Goal: Communication & Community: Ask a question

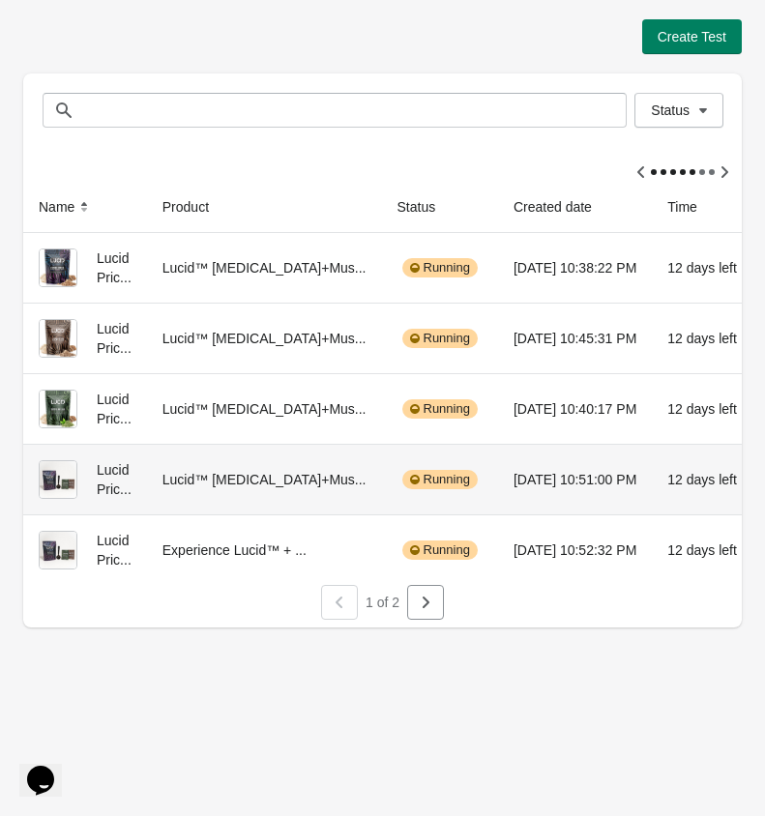
scroll to position [0, 256]
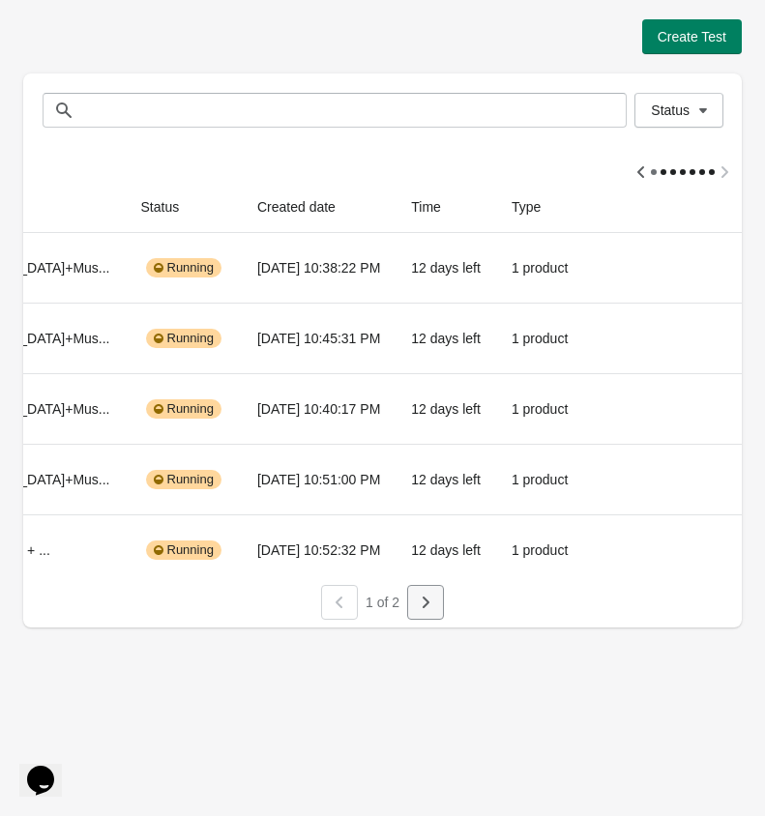
click at [440, 597] on button "button" at bounding box center [425, 602] width 37 height 35
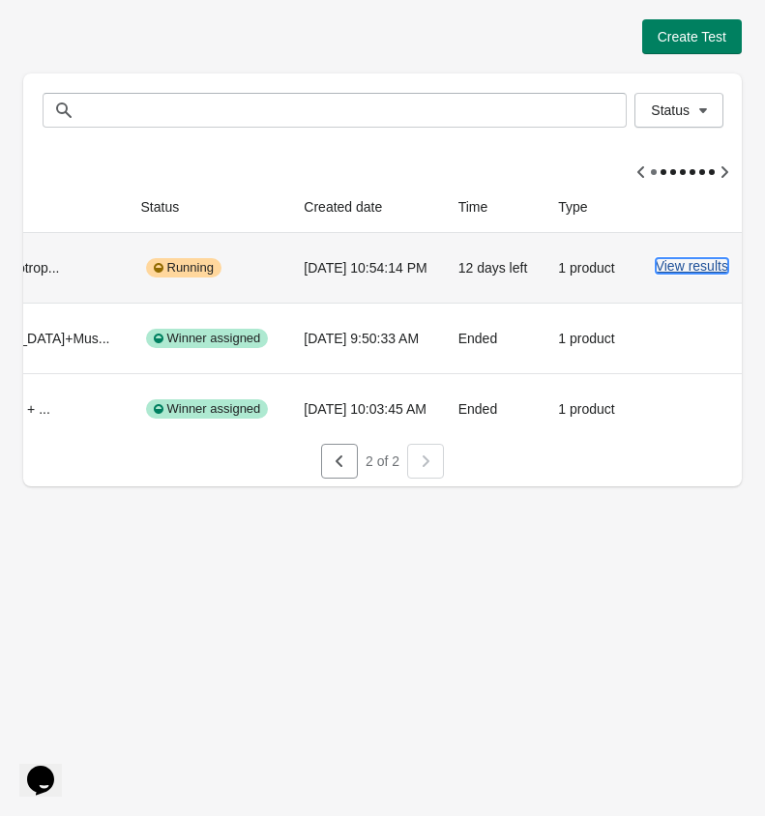
click at [680, 269] on button "View results" at bounding box center [691, 265] width 72 height 15
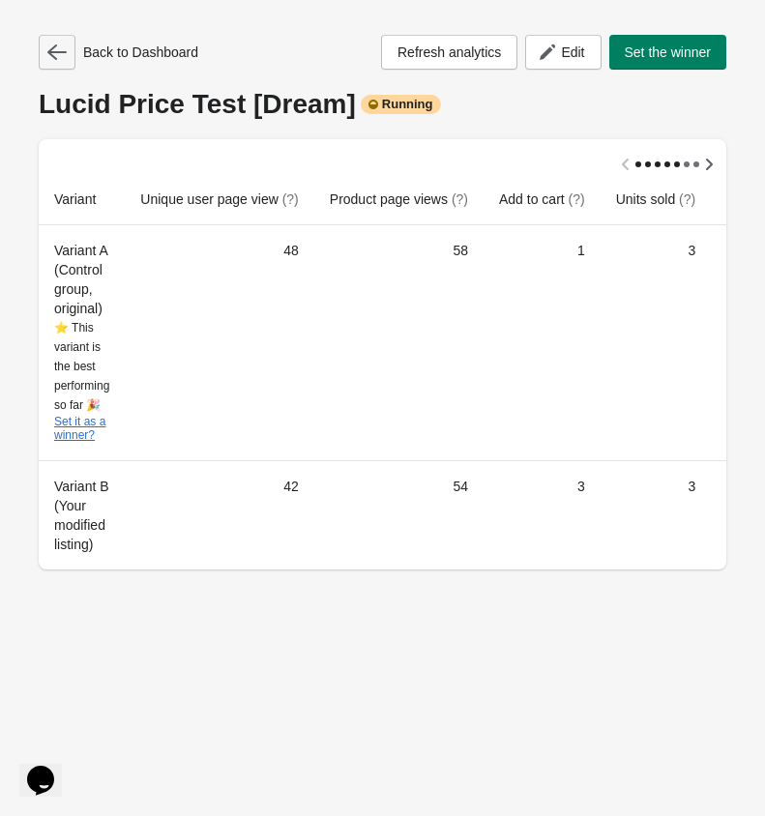
click at [69, 58] on button "button" at bounding box center [57, 52] width 37 height 35
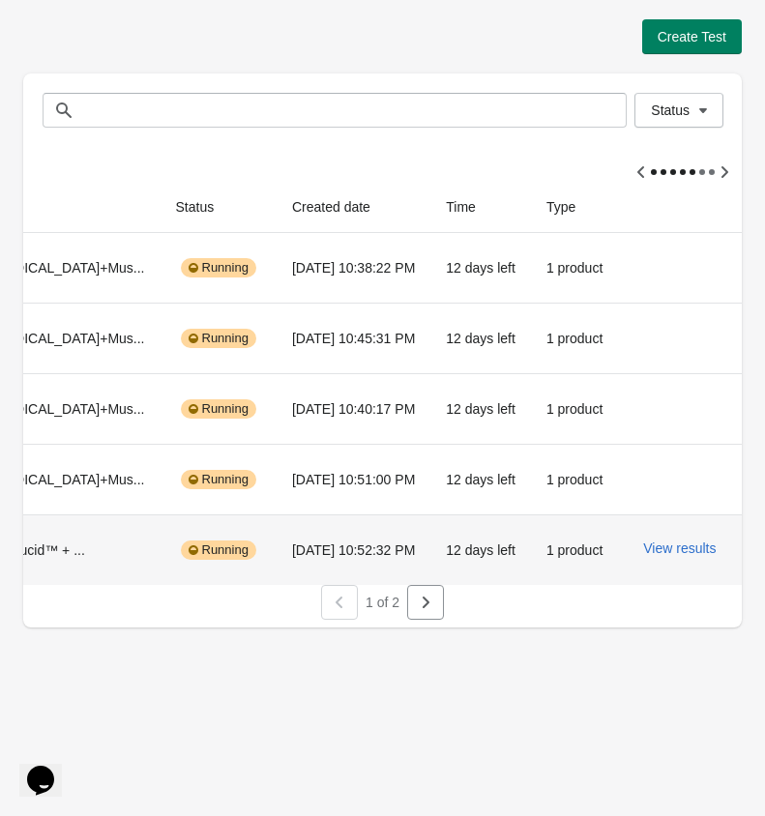
scroll to position [0, 256]
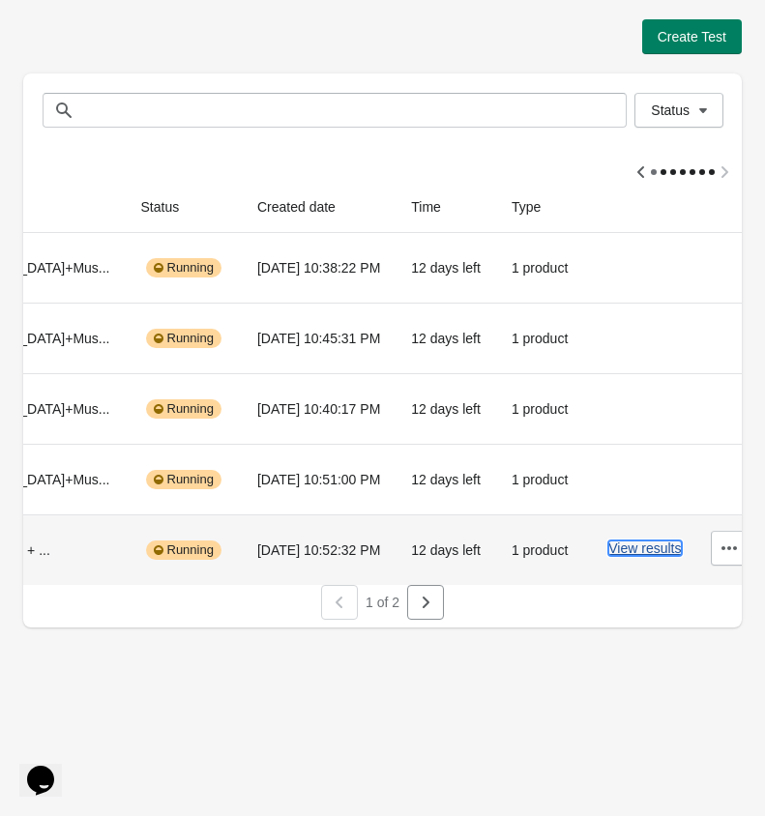
click at [631, 552] on button "View results" at bounding box center [644, 547] width 72 height 15
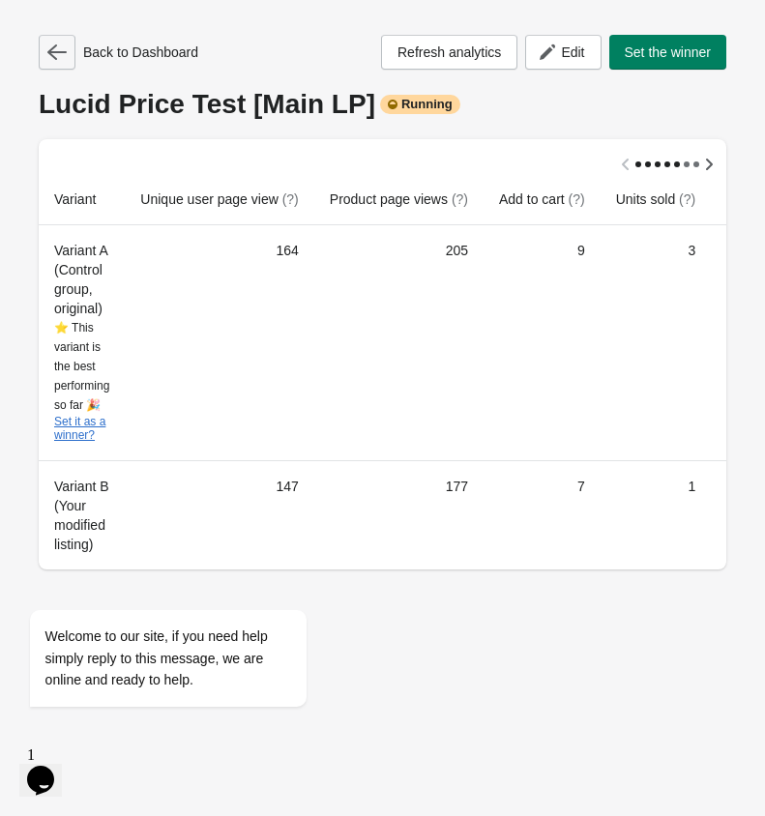
click at [58, 64] on button "button" at bounding box center [57, 52] width 37 height 35
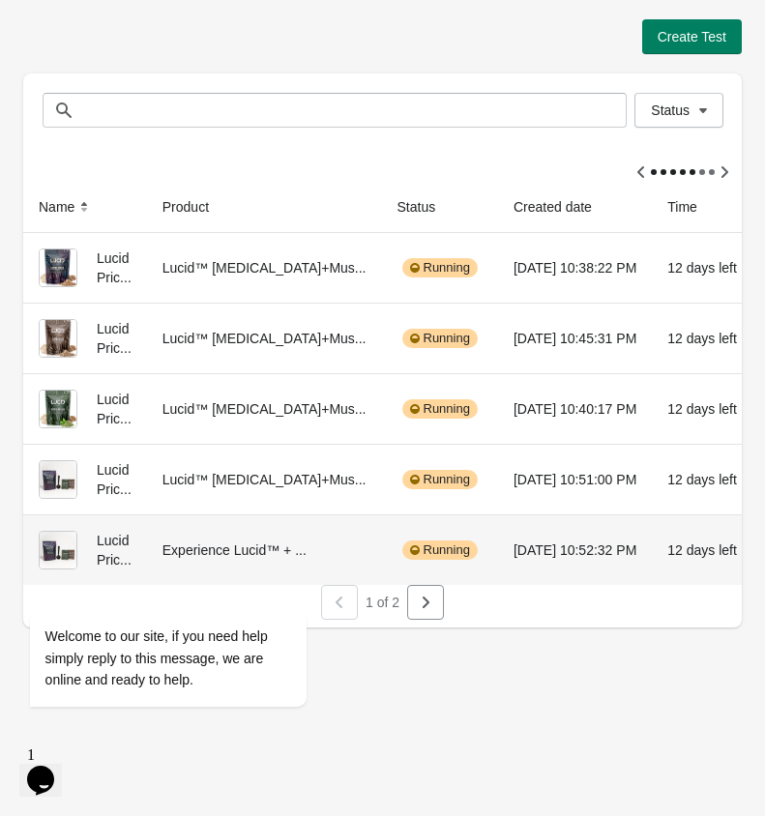
scroll to position [0, 256]
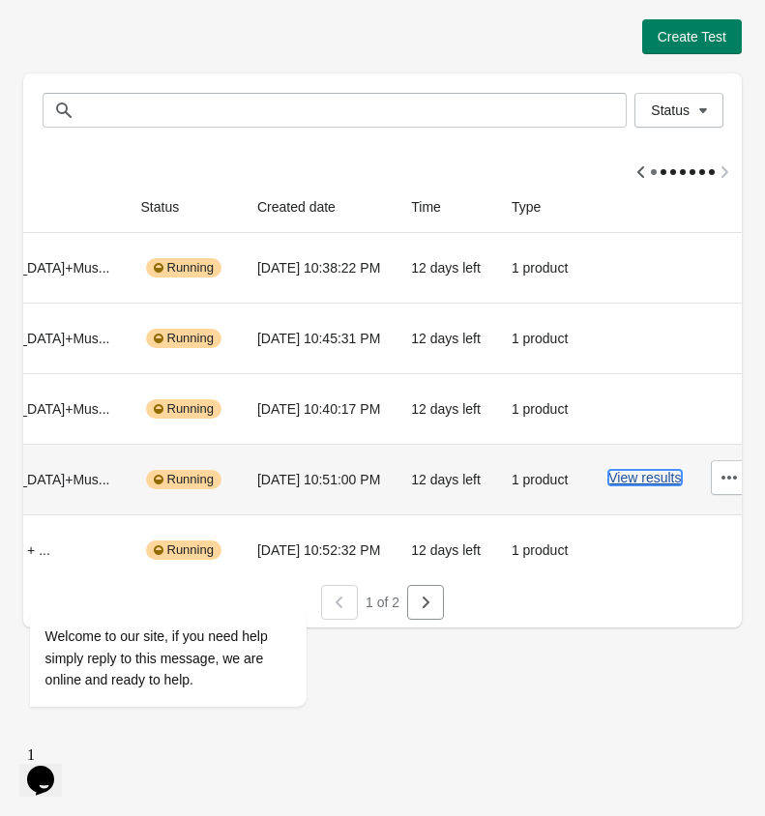
click at [641, 482] on button "View results" at bounding box center [644, 477] width 72 height 15
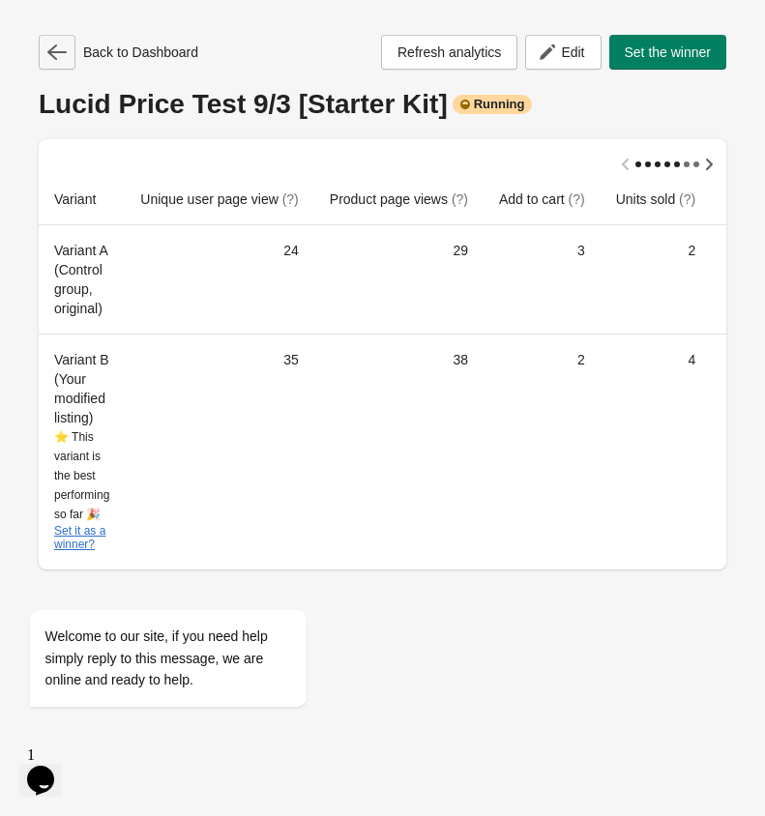
click at [63, 52] on icon "button" at bounding box center [56, 51] width 19 height 15
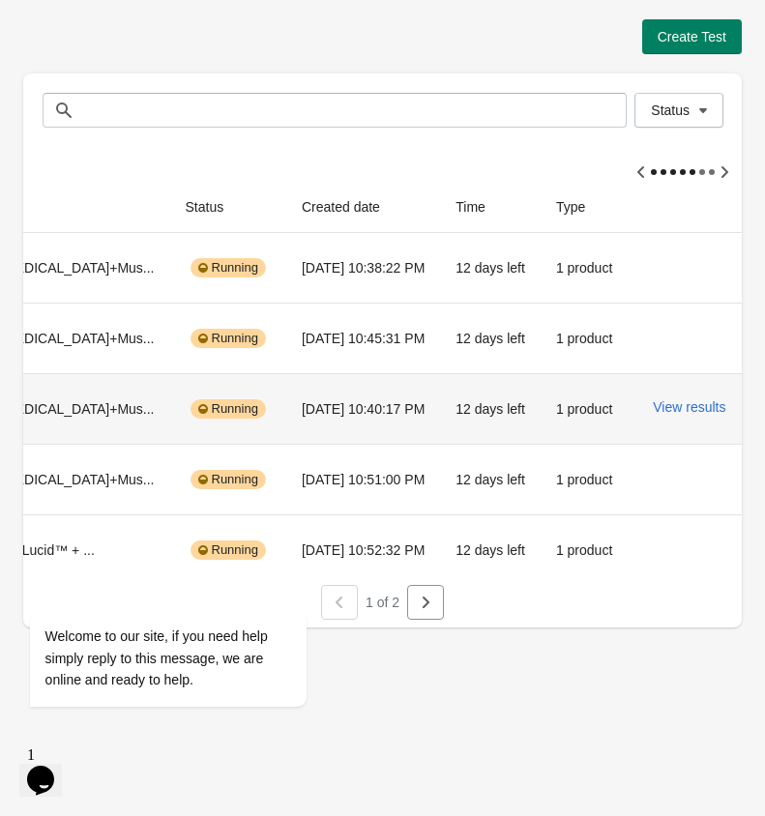
scroll to position [0, 256]
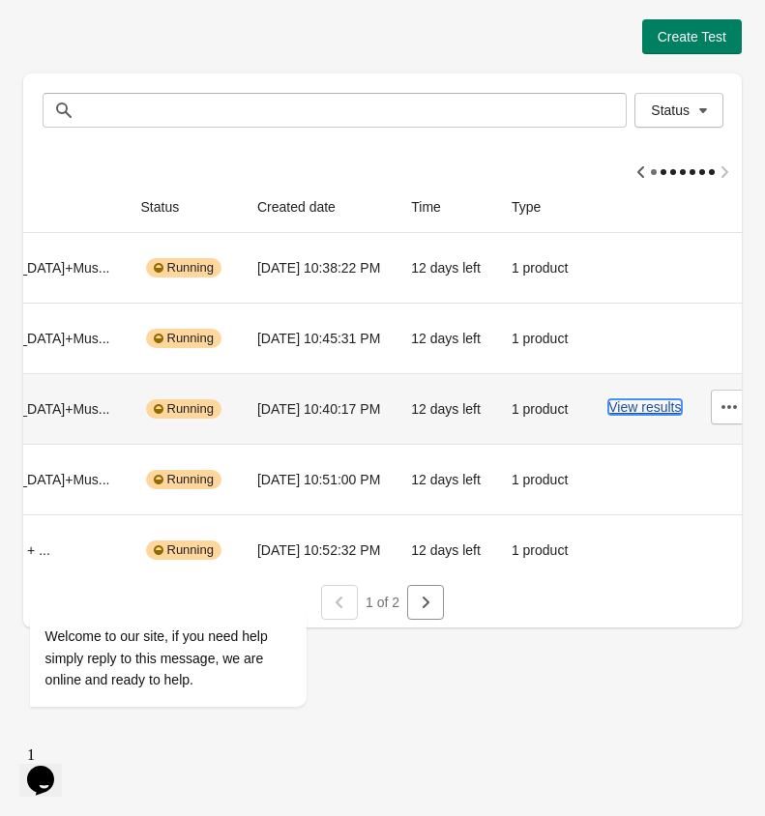
click at [627, 410] on button "View results" at bounding box center [644, 406] width 72 height 15
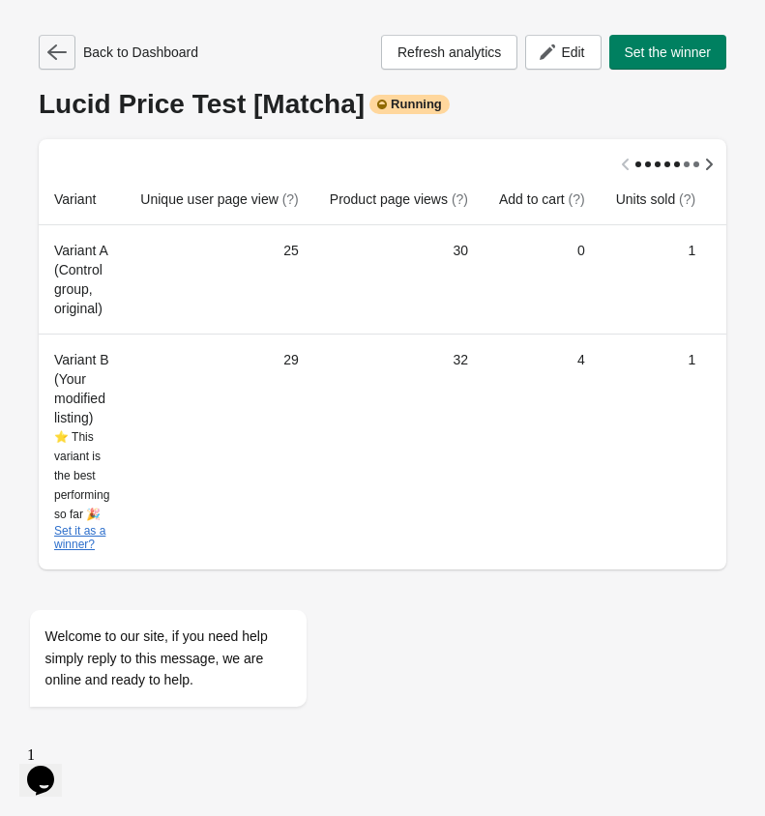
click at [72, 60] on button "button" at bounding box center [57, 52] width 37 height 35
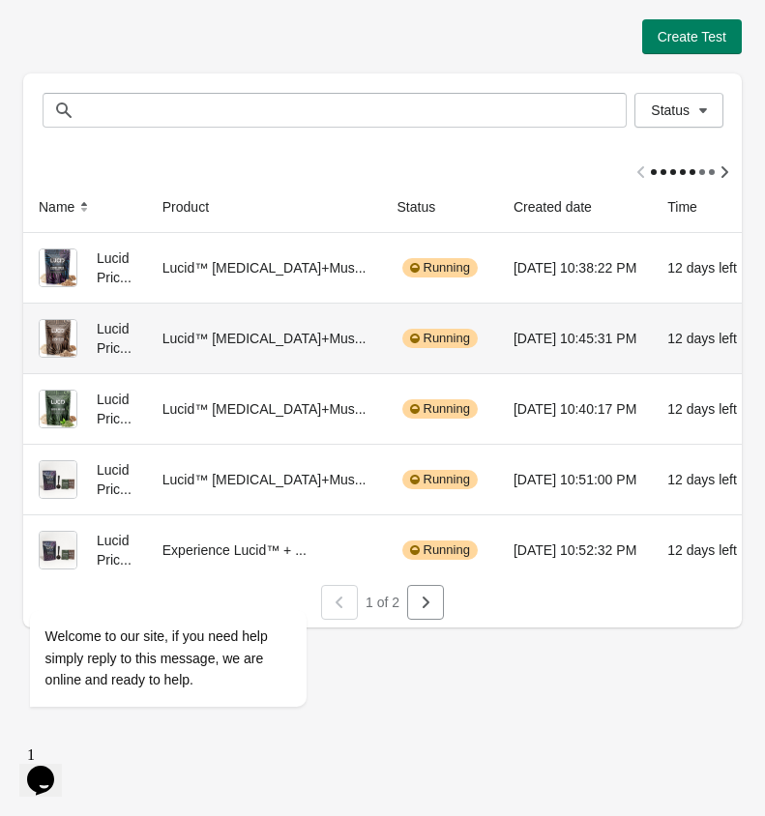
scroll to position [0, 256]
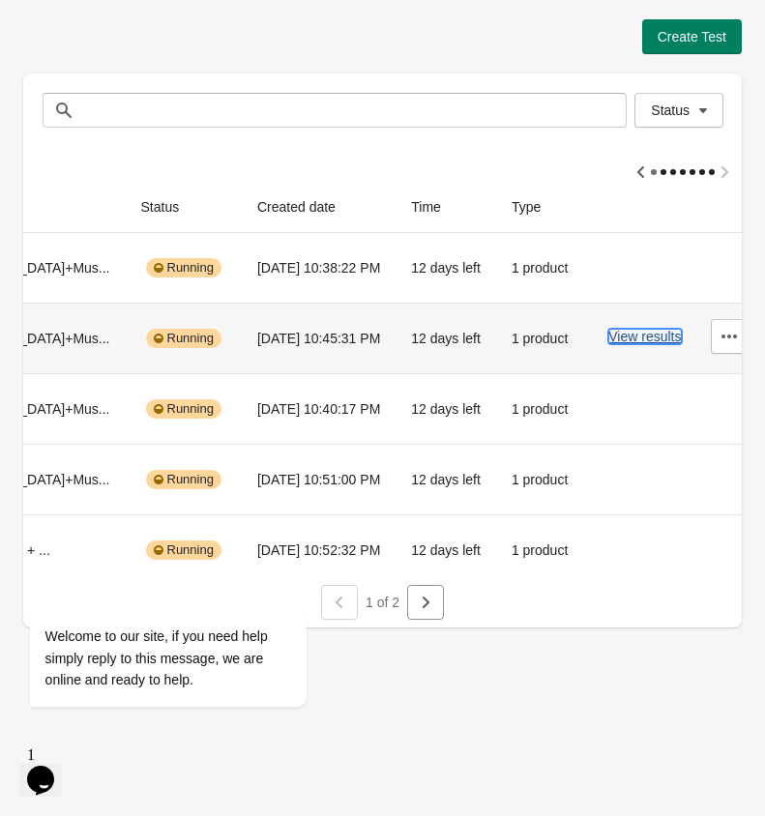
click at [640, 335] on button "View results" at bounding box center [644, 336] width 72 height 15
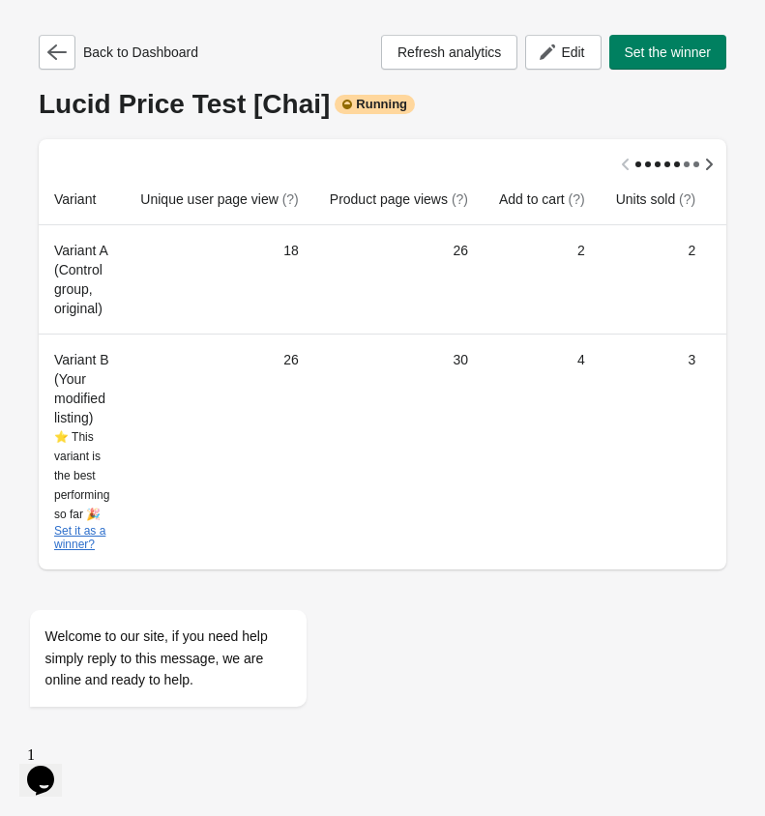
click at [73, 762] on div "1 Opens Chat This icon Opens the chat window." at bounding box center [50, 754] width 46 height 17
click at [51, 766] on icon "Chat widget" at bounding box center [40, 780] width 27 height 29
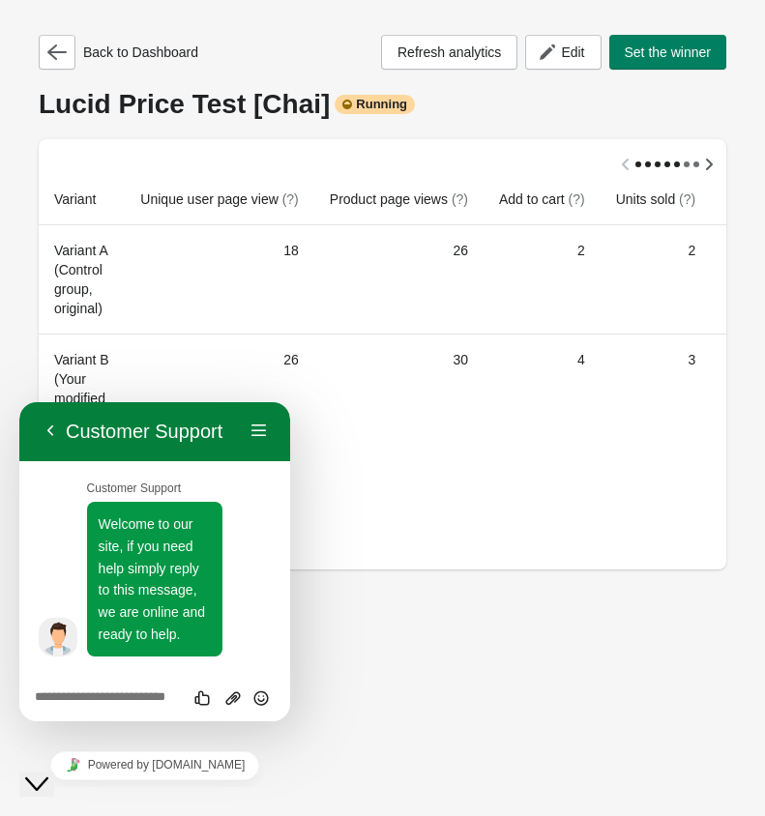
click at [135, 695] on textarea at bounding box center [155, 697] width 240 height 15
type textarea "*********"
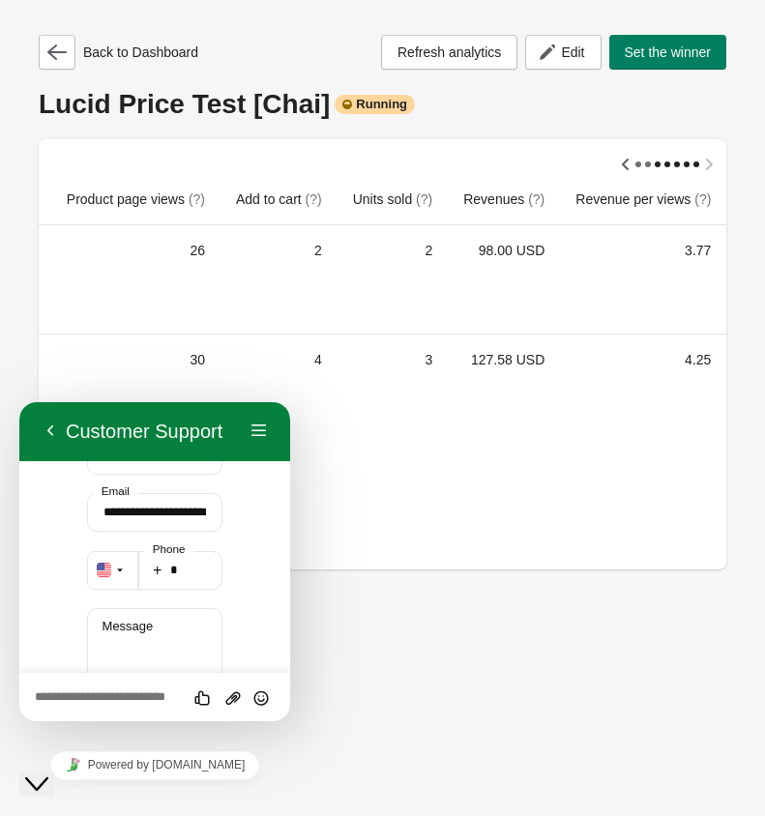
scroll to position [720, 0]
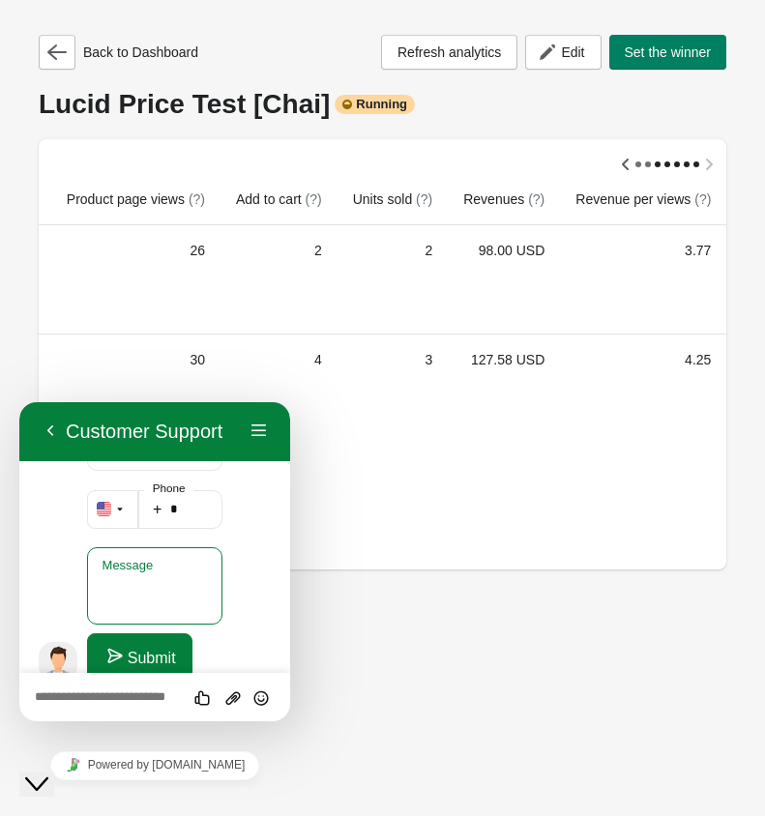
click at [152, 559] on textarea "Message" at bounding box center [155, 585] width 136 height 77
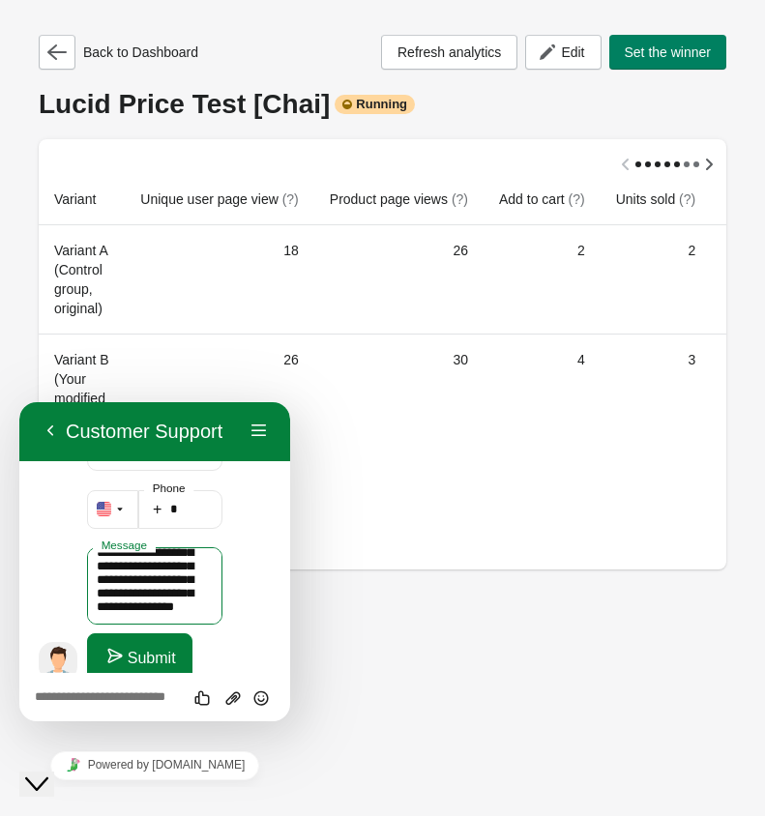
scroll to position [175, 0]
type textarea "**********"
click at [161, 633] on button "Submit" at bounding box center [139, 656] width 105 height 46
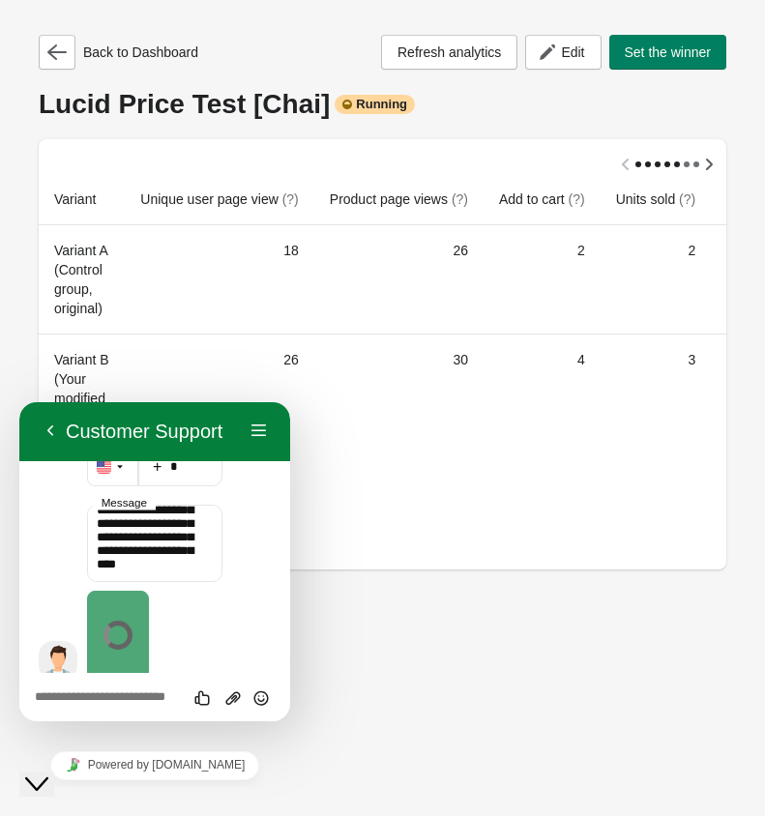
scroll to position [526, 0]
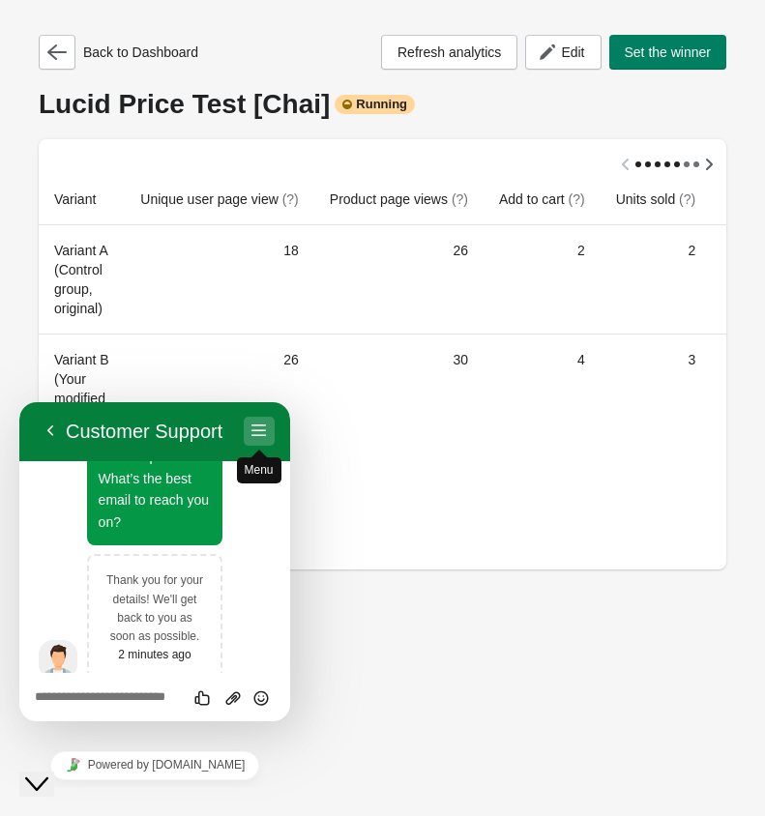
click at [263, 436] on button "Menu" at bounding box center [259, 431] width 31 height 29
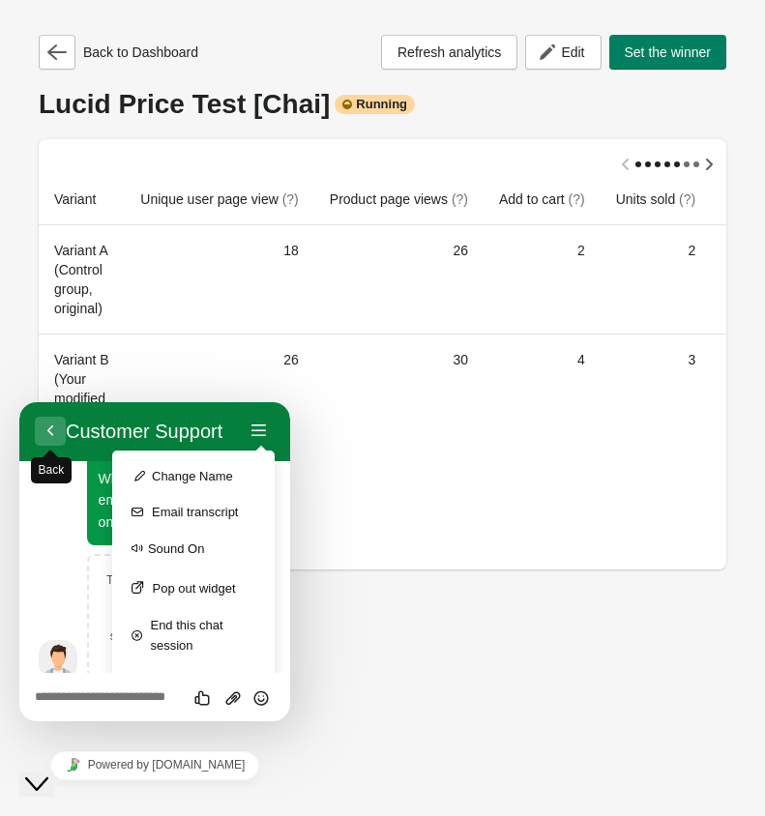
click at [43, 436] on button "Back" at bounding box center [50, 431] width 31 height 29
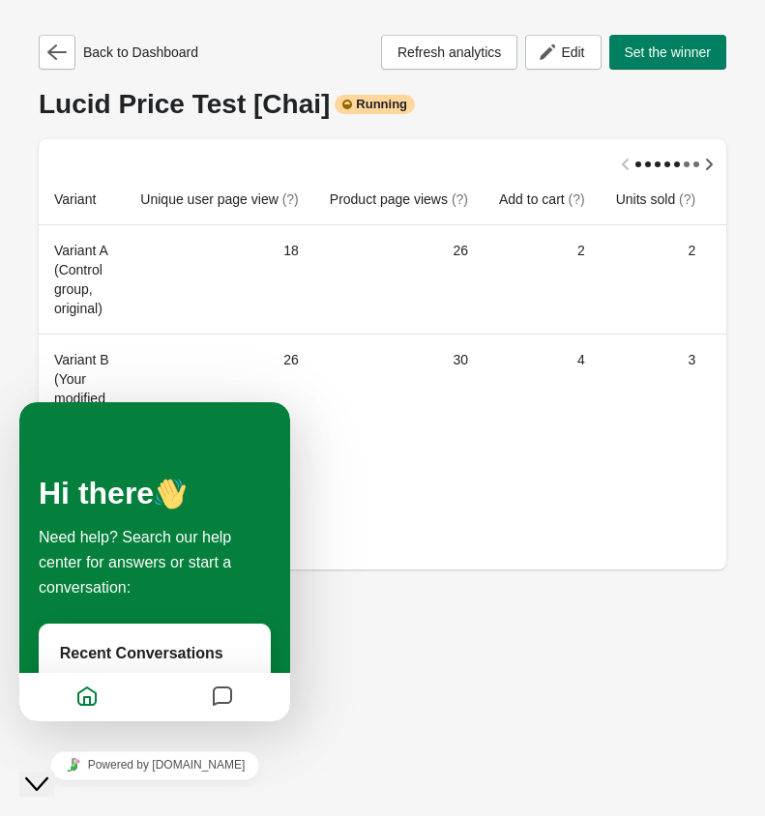
click at [54, 771] on button "Close Chat This icon closes the chat window." at bounding box center [36, 783] width 35 height 25
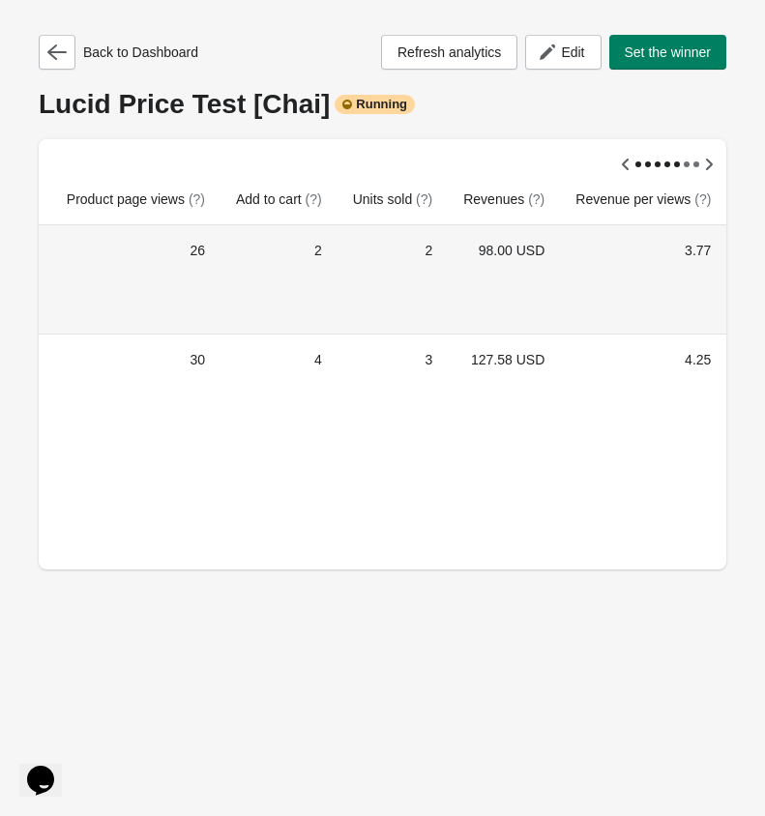
scroll to position [0, 286]
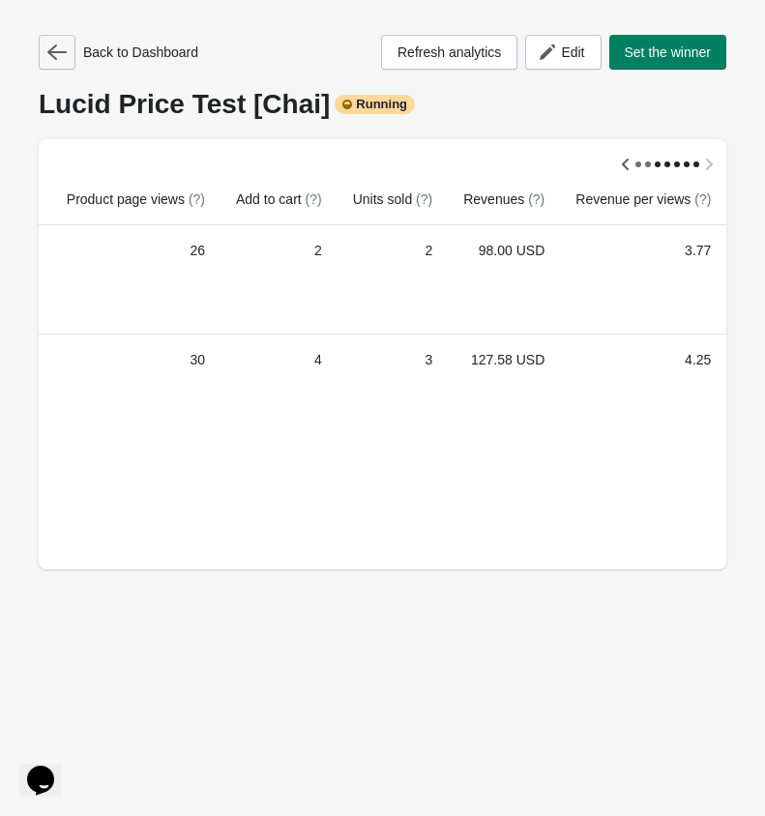
click at [56, 57] on icon "button" at bounding box center [56, 52] width 19 height 19
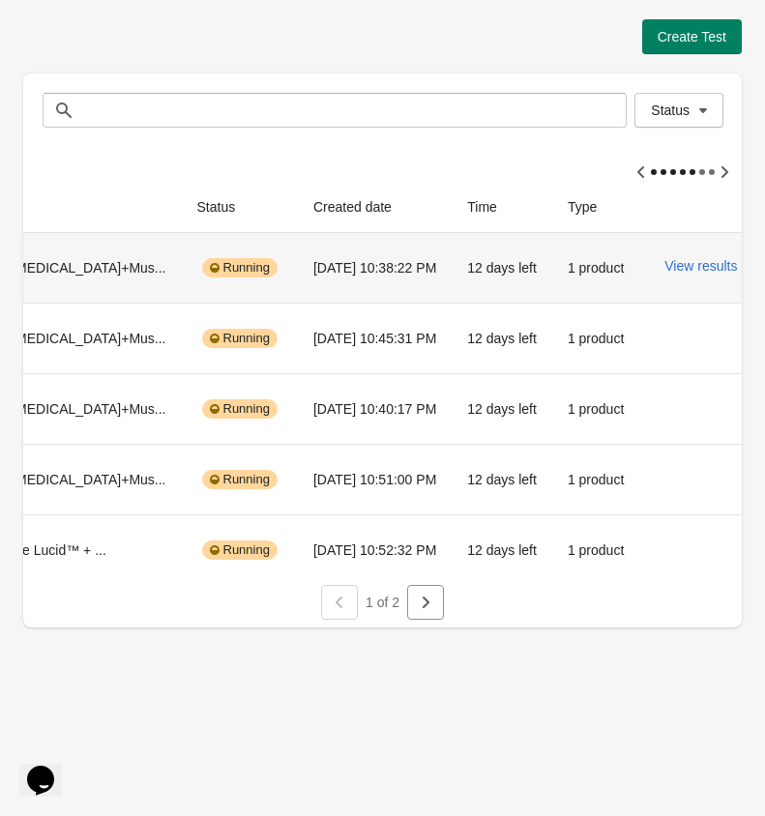
scroll to position [0, 256]
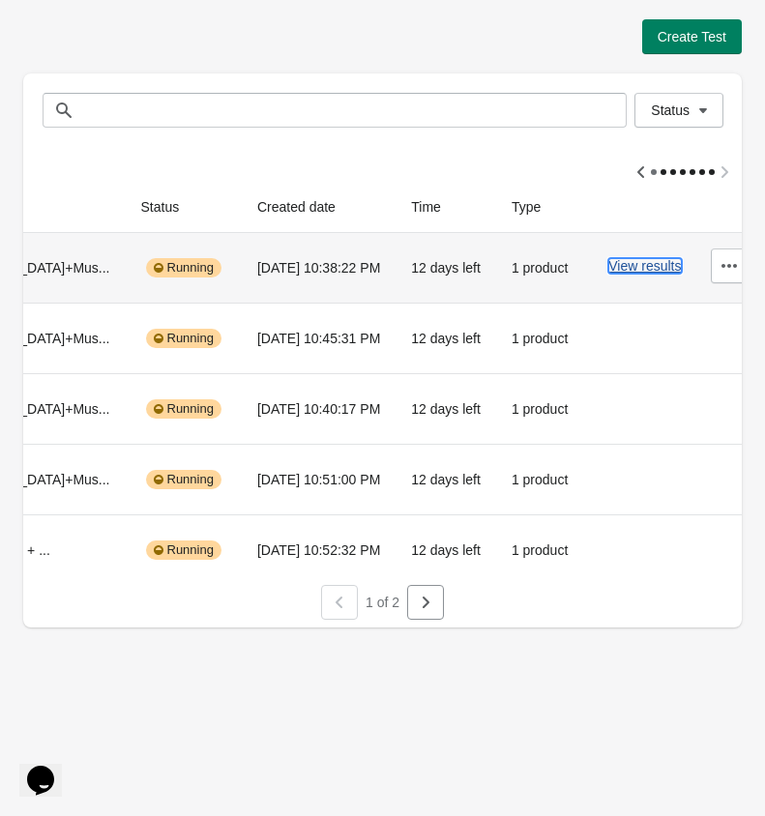
click at [631, 272] on button "View results" at bounding box center [644, 265] width 72 height 15
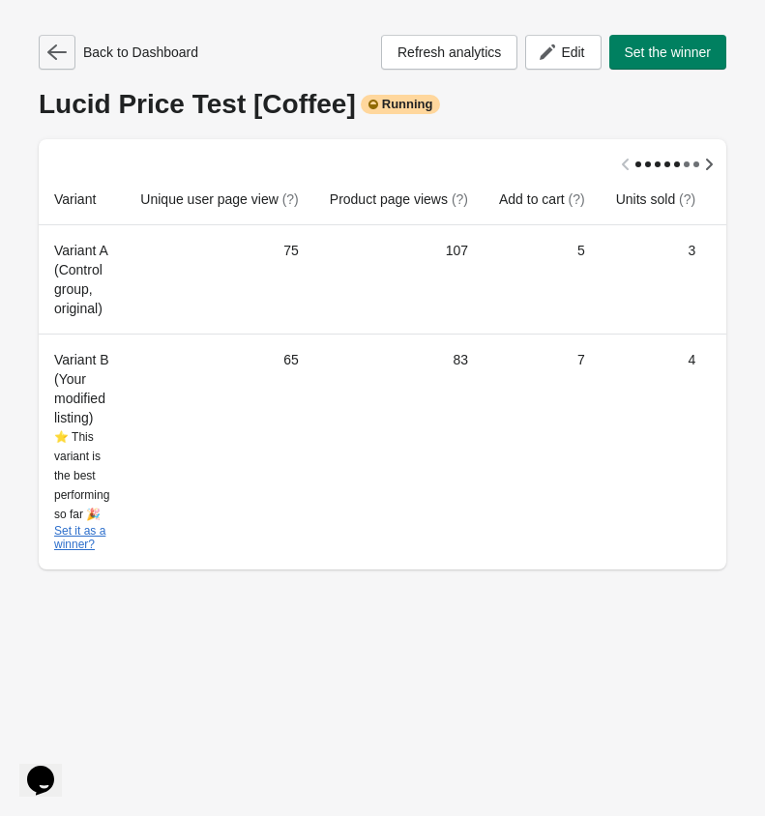
click at [57, 57] on icon "button" at bounding box center [56, 52] width 19 height 19
